Goal: Information Seeking & Learning: Learn about a topic

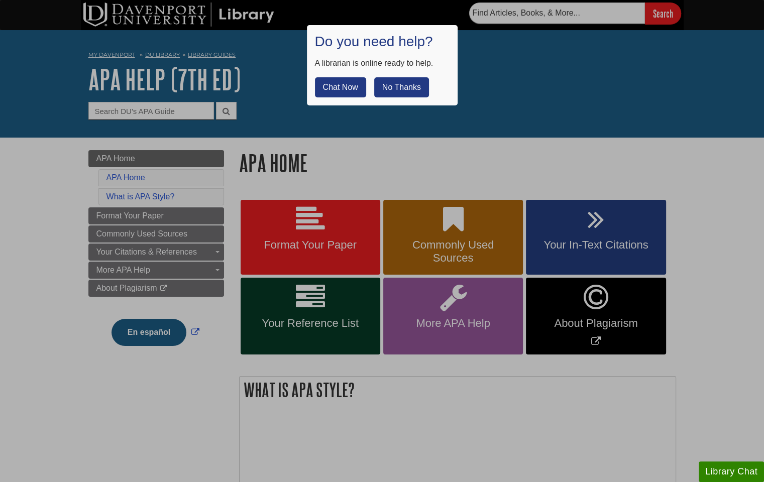
click at [394, 86] on button "No Thanks" at bounding box center [401, 87] width 55 height 20
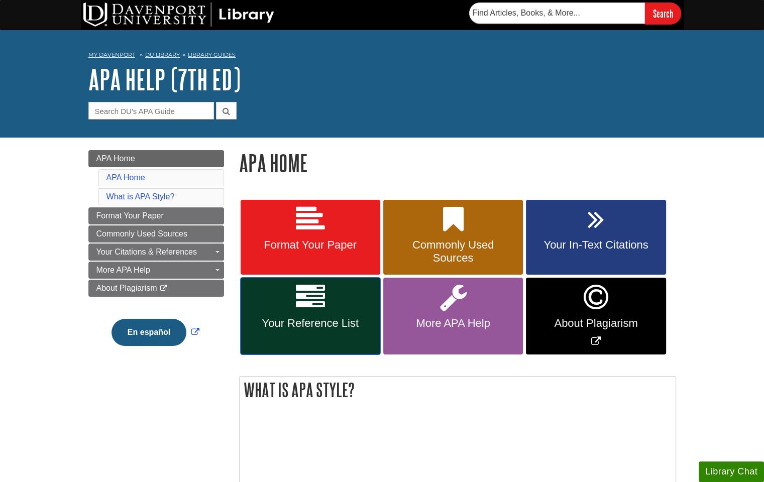
click at [294, 329] on span "Your Reference List" at bounding box center [310, 323] width 125 height 13
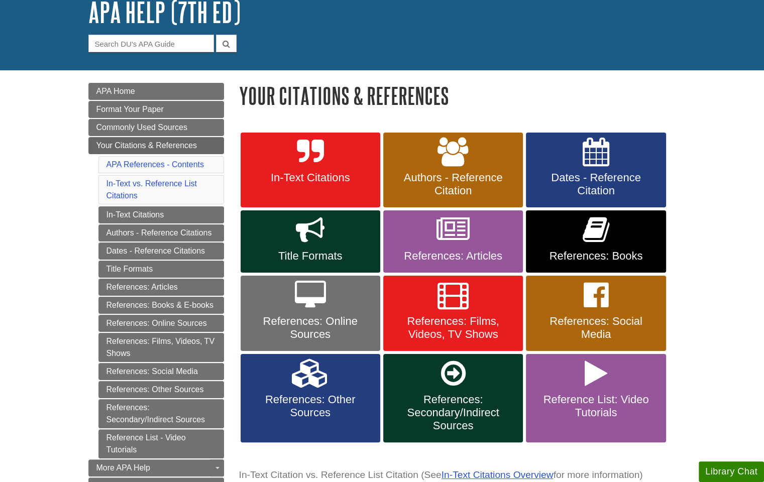
scroll to position [78, 0]
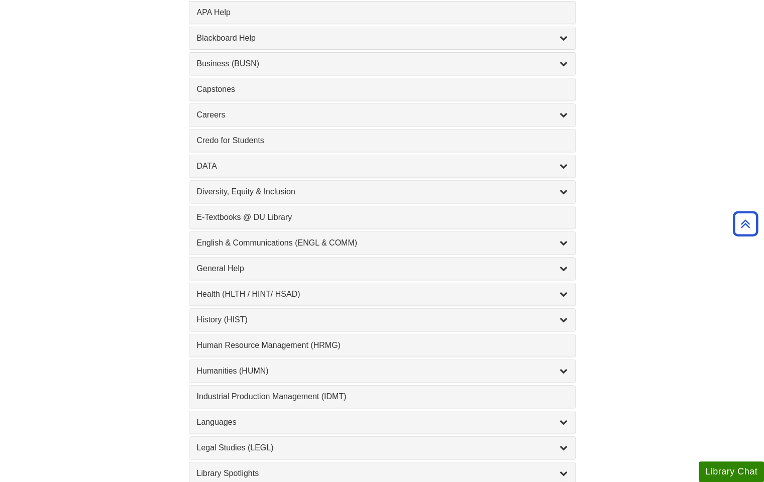
scroll to position [417, 0]
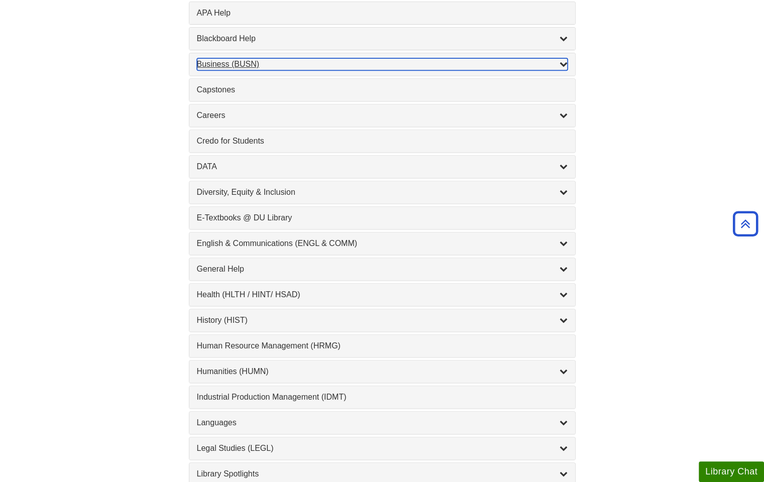
click at [286, 62] on div "Business (BUSN) , 9 guides" at bounding box center [382, 64] width 371 height 12
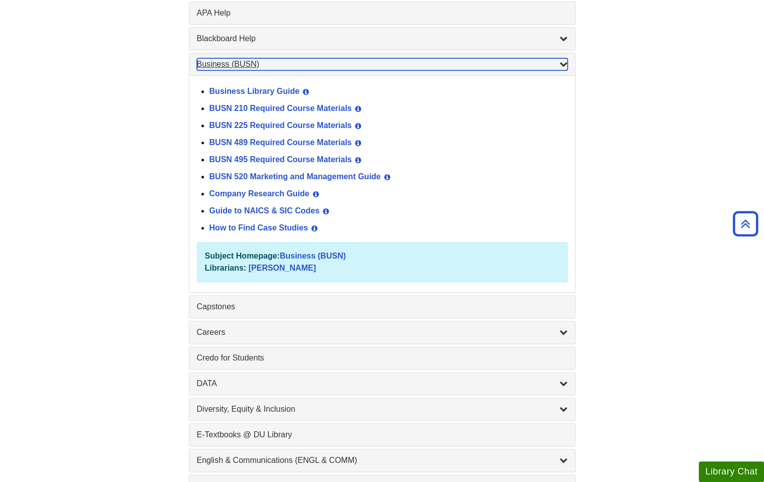
click at [286, 62] on div "Business (BUSN) , 9 guides" at bounding box center [382, 64] width 371 height 12
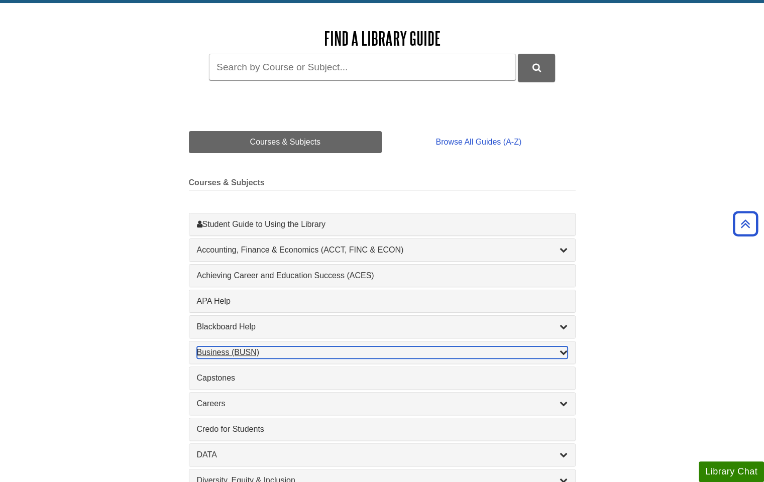
scroll to position [114, 0]
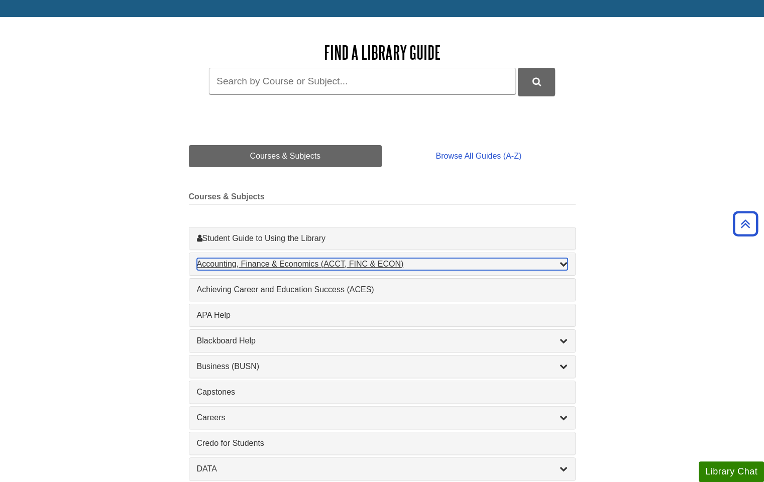
click at [300, 264] on div "Accounting, Finance & Economics (ACCT, FINC & ECON) , 4 guides" at bounding box center [382, 264] width 371 height 12
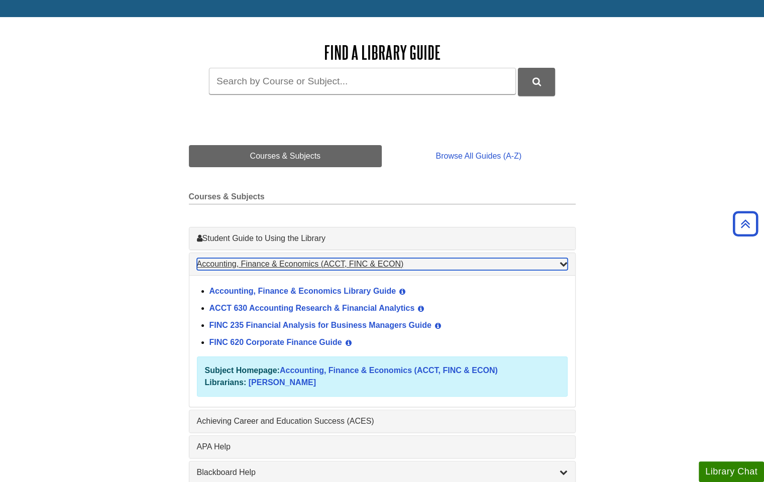
click at [300, 264] on div "Accounting, Finance & Economics (ACCT, FINC & ECON) , 4 guides" at bounding box center [382, 264] width 371 height 12
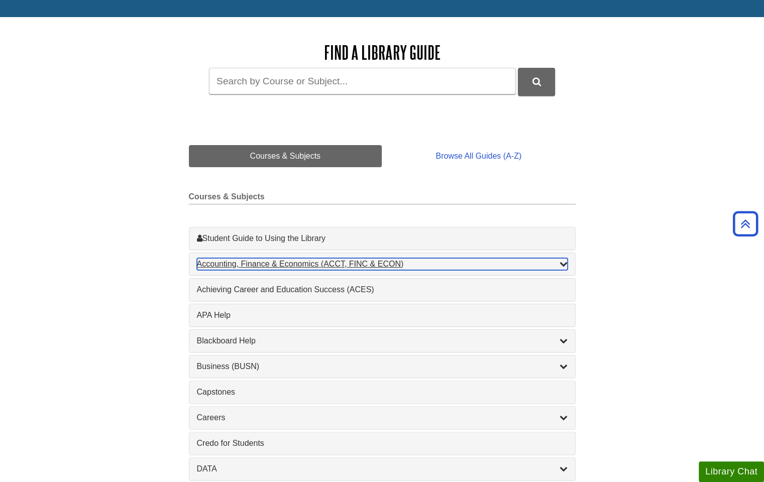
scroll to position [154, 0]
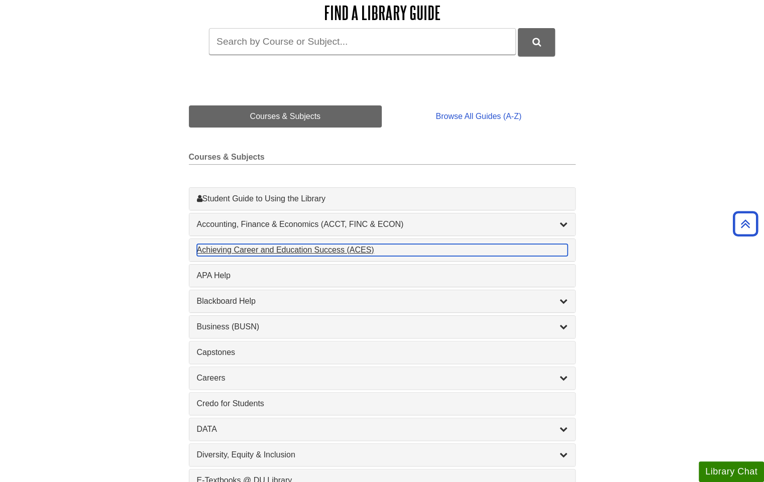
click at [288, 251] on div "Achieving Career and Education Success (ACES) , 1 guides" at bounding box center [382, 250] width 371 height 12
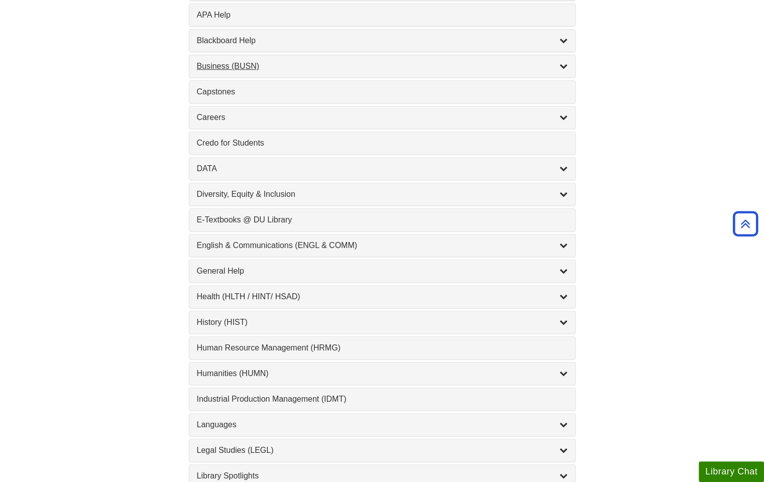
scroll to position [417, 0]
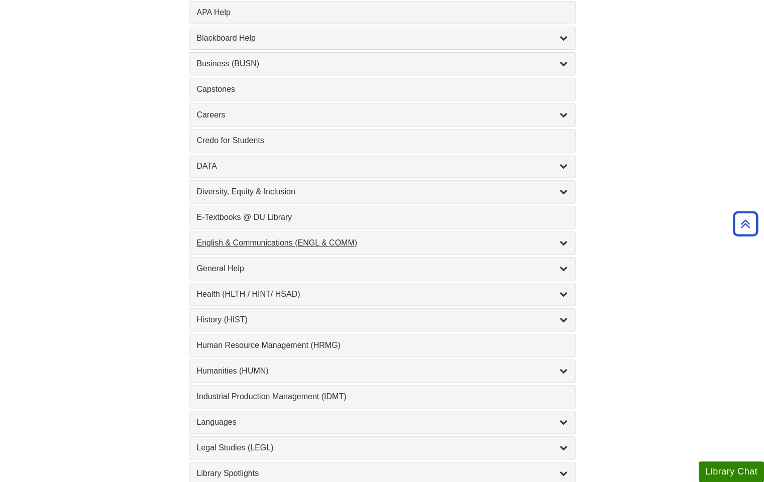
click at [252, 239] on div "English & Communications (ENGL & COMM) , 6 guides" at bounding box center [382, 243] width 386 height 22
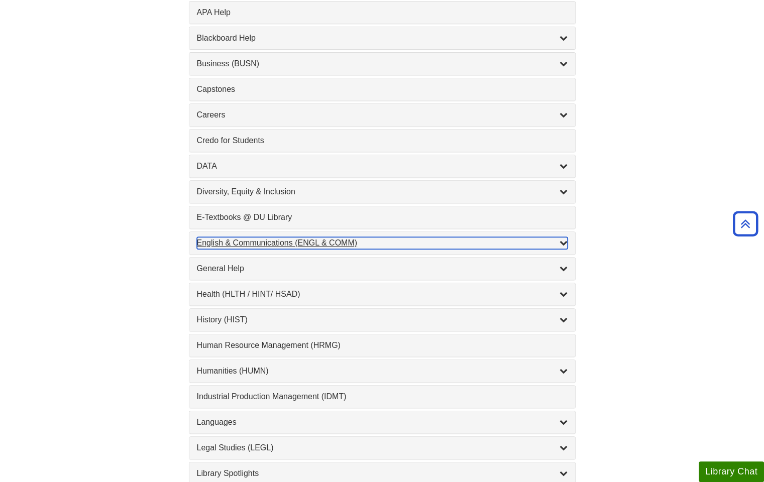
click at [252, 239] on div "English & Communications (ENGL & COMM) , 6 guides" at bounding box center [382, 243] width 371 height 12
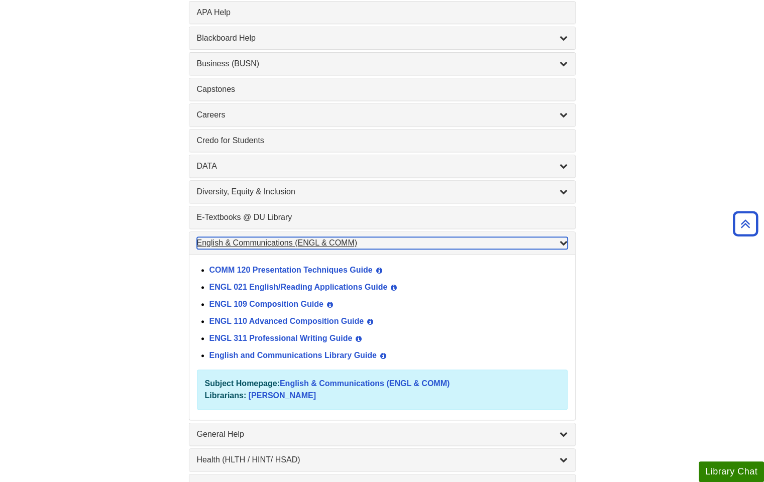
scroll to position [442, 0]
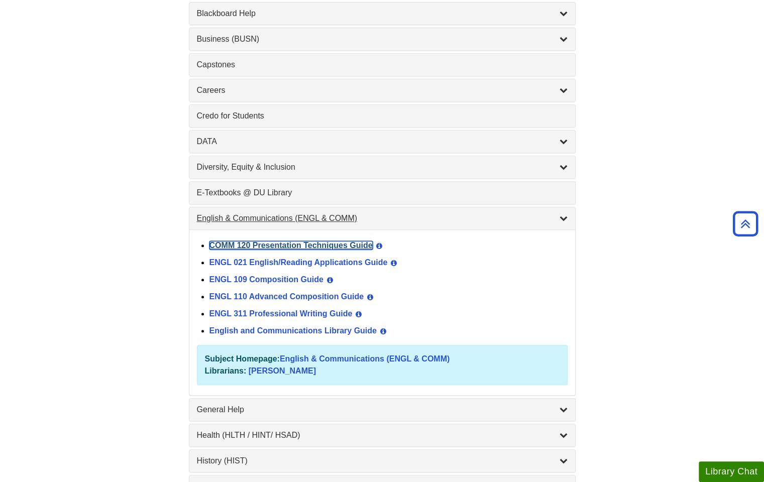
click at [252, 241] on link "COMM 120 Presentation Techniques Guide" at bounding box center [290, 245] width 163 height 9
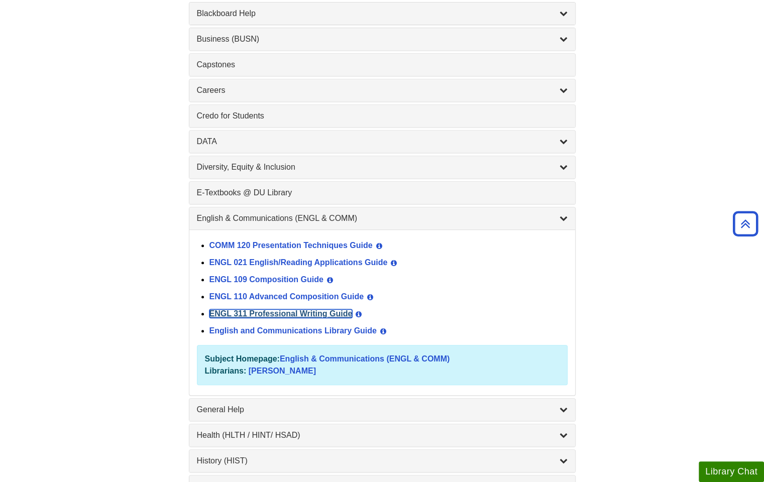
click at [306, 309] on link "ENGL 311 Professional Writing Guide" at bounding box center [280, 313] width 143 height 9
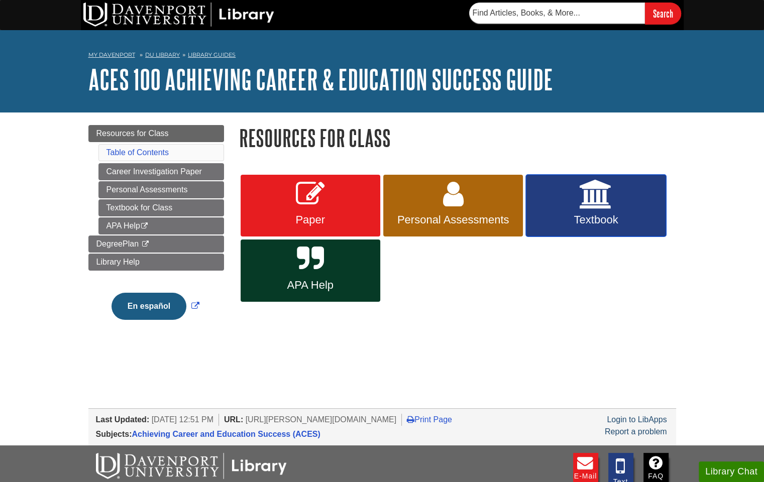
click at [556, 194] on link "Textbook" at bounding box center [596, 206] width 140 height 62
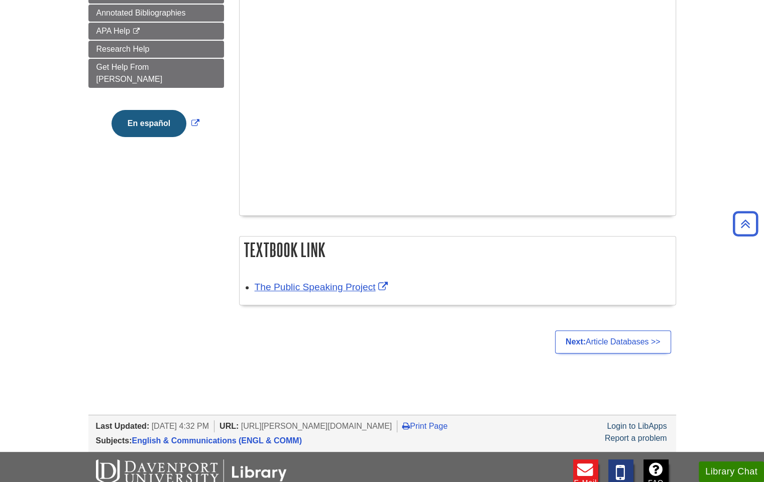
scroll to position [245, 0]
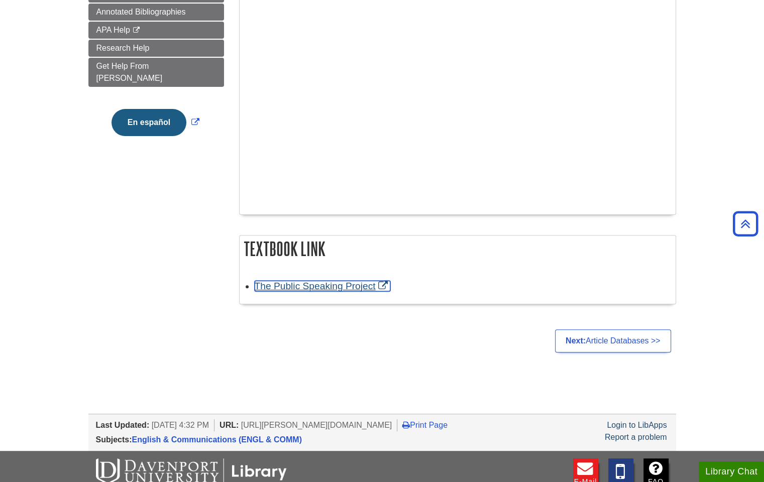
click at [276, 286] on link "The Public Speaking Project" at bounding box center [323, 286] width 136 height 11
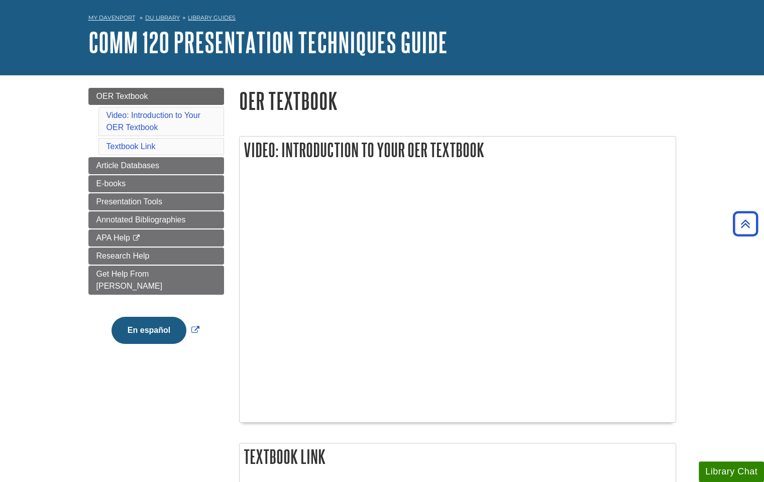
scroll to position [0, 0]
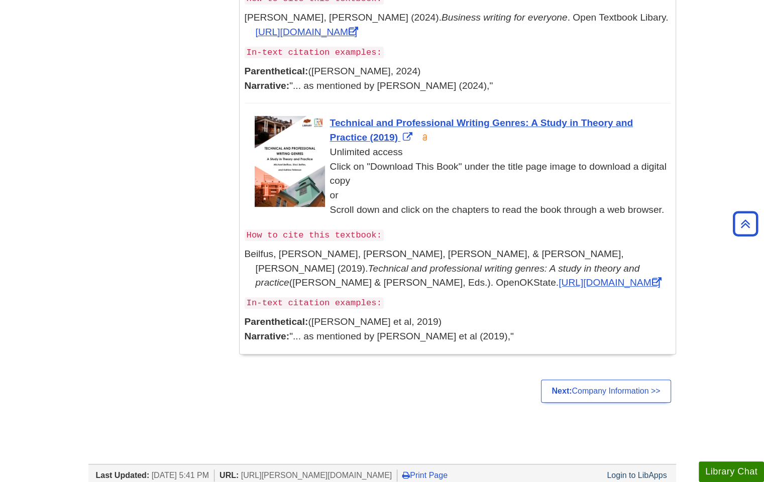
scroll to position [584, 0]
